Goal: Task Accomplishment & Management: Manage account settings

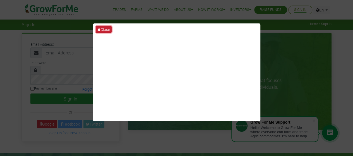
click at [102, 29] on button "Close" at bounding box center [104, 29] width 16 height 6
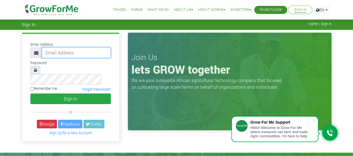
click at [78, 53] on input "email" at bounding box center [76, 52] width 69 height 11
type input "annessandoh@gmail.com"
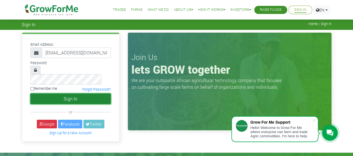
click at [67, 93] on button "Sign In" at bounding box center [70, 98] width 80 height 11
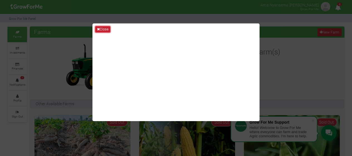
click at [102, 28] on button "Close" at bounding box center [102, 29] width 15 height 6
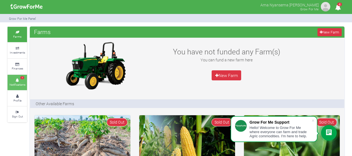
click at [20, 79] on icon at bounding box center [17, 80] width 17 height 3
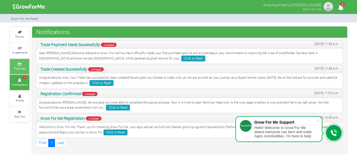
click at [22, 69] on small "Finances" at bounding box center [19, 68] width 11 height 4
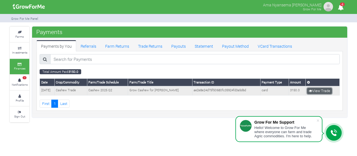
click at [313, 92] on link "View Trade" at bounding box center [319, 91] width 25 height 6
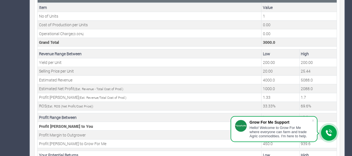
scroll to position [228, 0]
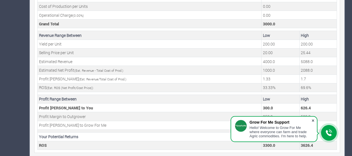
click at [313, 121] on span at bounding box center [313, 121] width 6 height 6
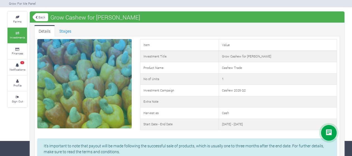
scroll to position [0, 0]
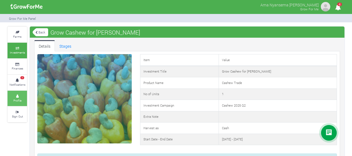
click at [18, 95] on icon at bounding box center [17, 96] width 17 height 3
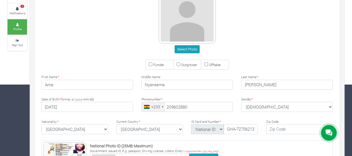
type input "20 960 2880"
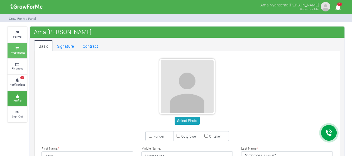
click at [21, 57] on link "Investments" at bounding box center [18, 50] width 20 height 15
